Goal: Check status: Check status

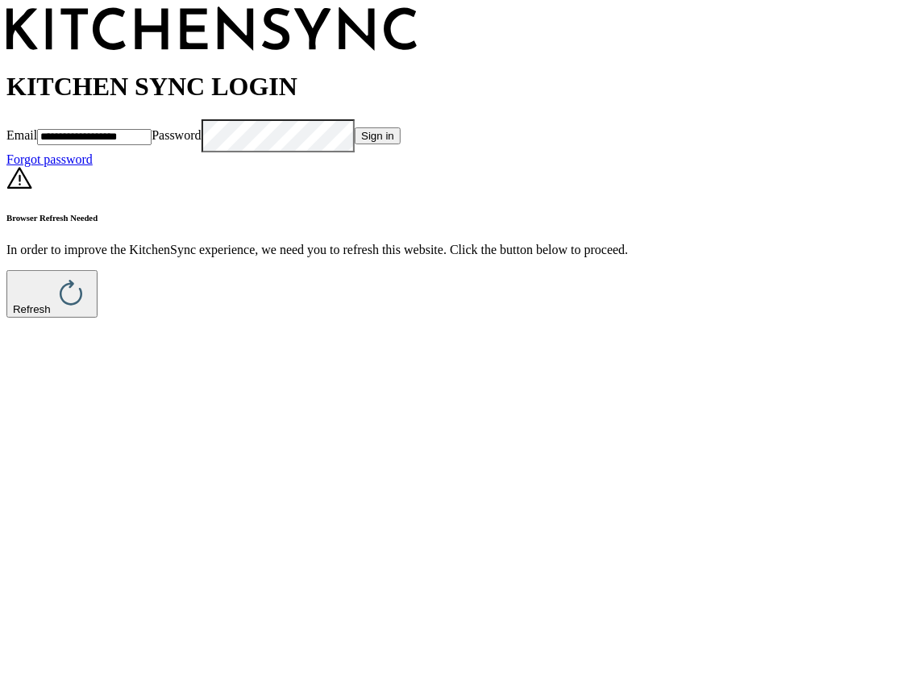
click at [98, 318] on button "Refresh" at bounding box center [51, 294] width 91 height 48
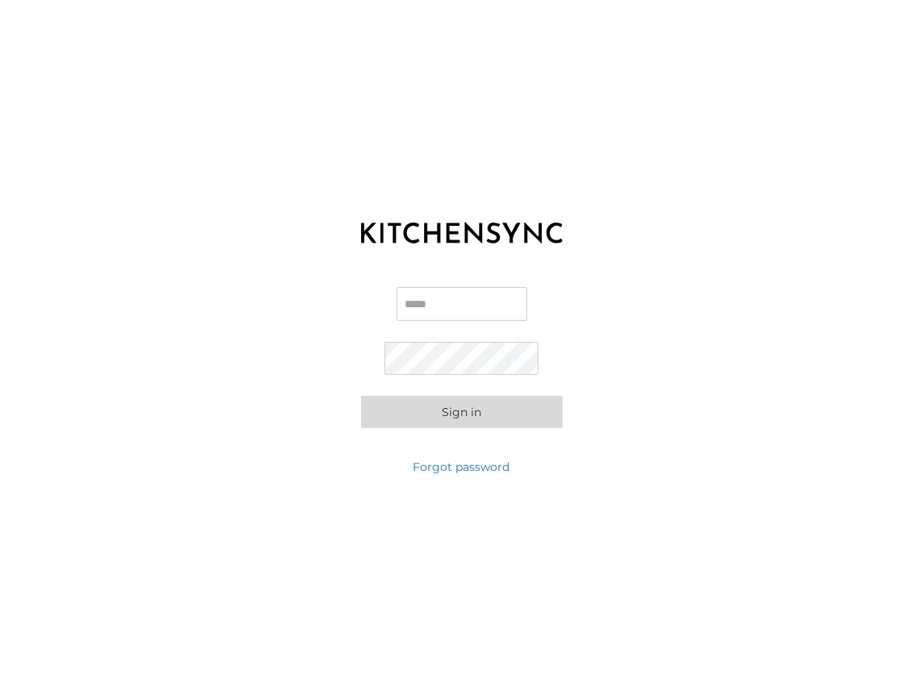
type input "**********"
click at [453, 413] on button "Sign in" at bounding box center [461, 412] width 201 height 32
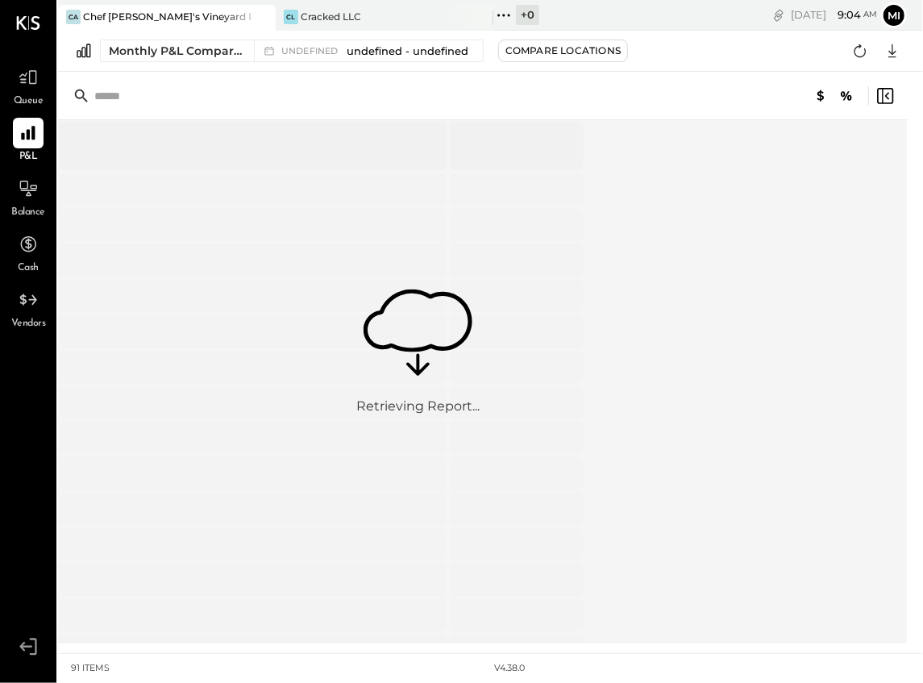
click at [32, 134] on icon at bounding box center [28, 133] width 14 height 14
